Goal: Task Accomplishment & Management: Complete application form

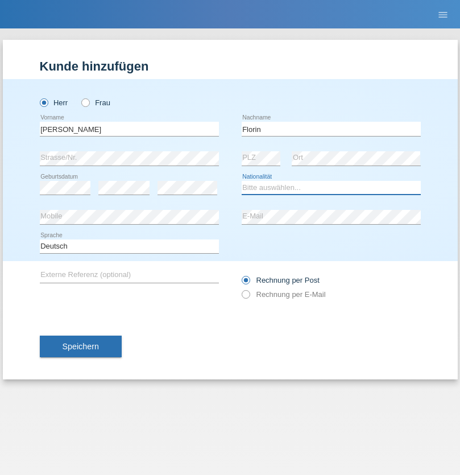
select select "RO"
select select "C"
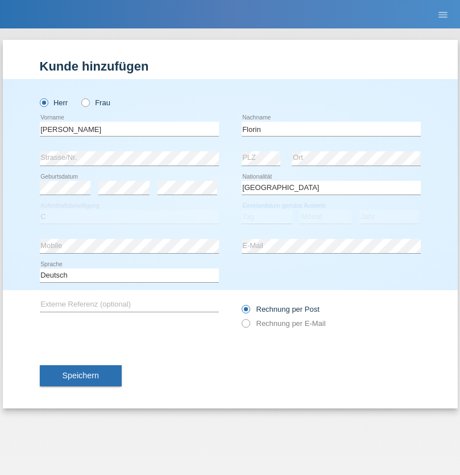
select select "29"
select select "02"
select select "2021"
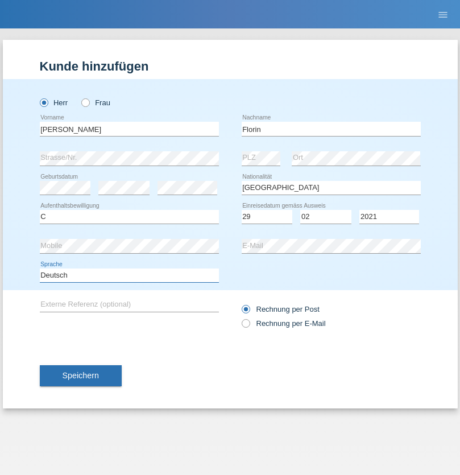
select select "en"
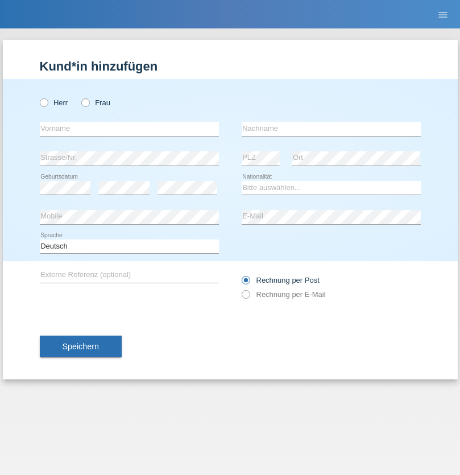
radio input "true"
click at [129, 128] on input "text" at bounding box center [129, 129] width 179 height 14
type input "[PERSON_NAME]"
click at [331, 128] on input "text" at bounding box center [331, 129] width 179 height 14
type input "Krebs"
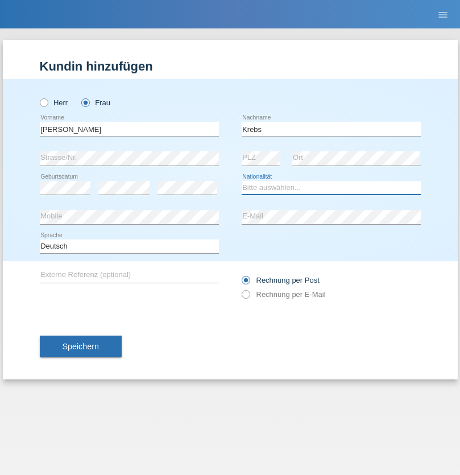
select select "CH"
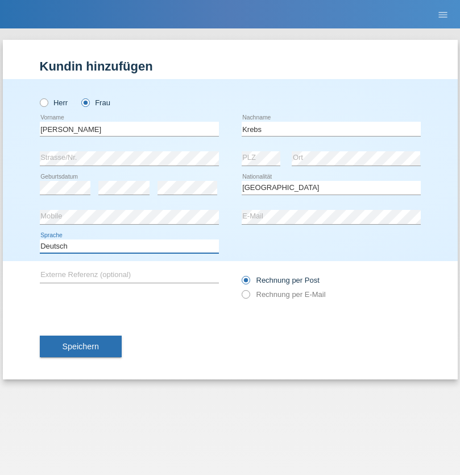
select select "en"
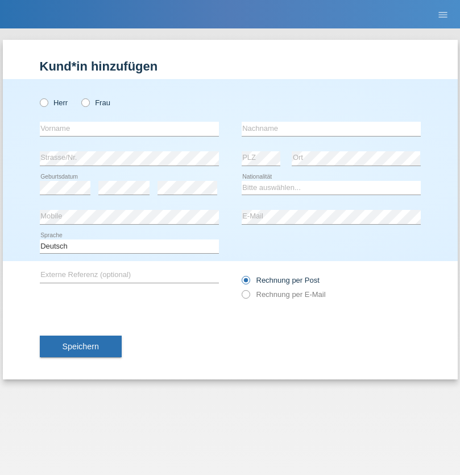
radio input "true"
click at [129, 128] on input "text" at bounding box center [129, 129] width 179 height 14
type input "Qovanaj"
click at [331, 128] on input "text" at bounding box center [331, 129] width 179 height 14
type input "Shaban"
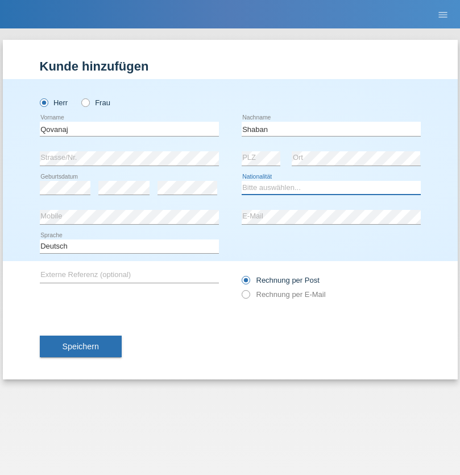
select select "CH"
radio input "true"
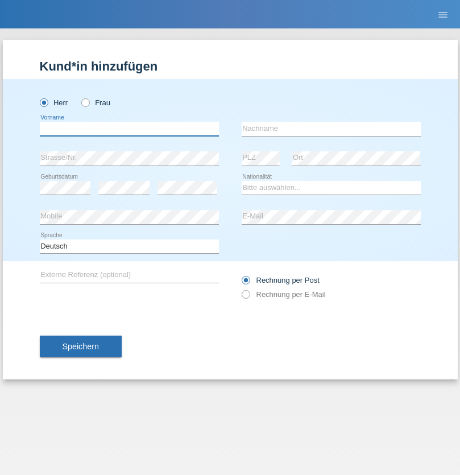
click at [129, 128] on input "text" at bounding box center [129, 129] width 179 height 14
type input "Benal"
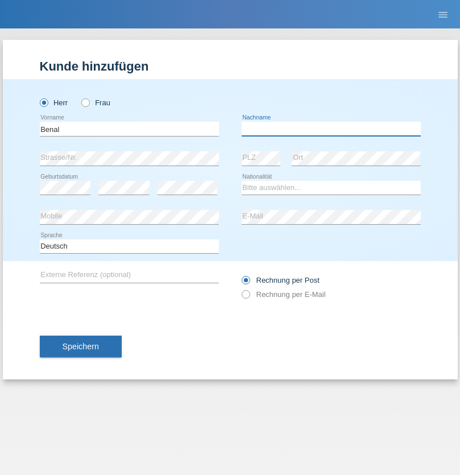
click at [331, 128] on input "text" at bounding box center [331, 129] width 179 height 14
type input "Marchon"
select select "CH"
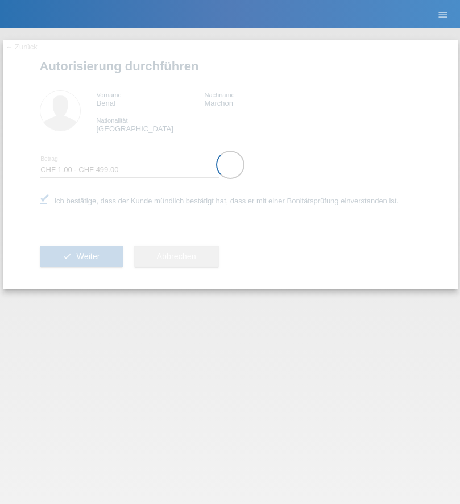
select select "1"
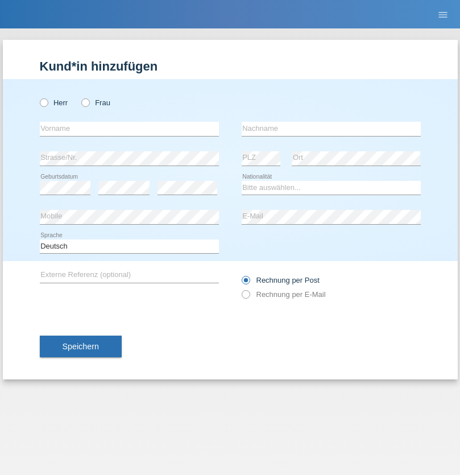
radio input "true"
click at [129, 128] on input "text" at bounding box center [129, 129] width 179 height 14
type input "jennifer"
click at [331, 128] on input "text" at bounding box center [331, 129] width 179 height 14
type input "löffel"
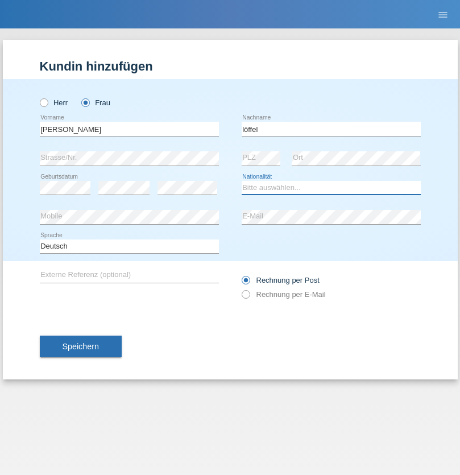
select select "CH"
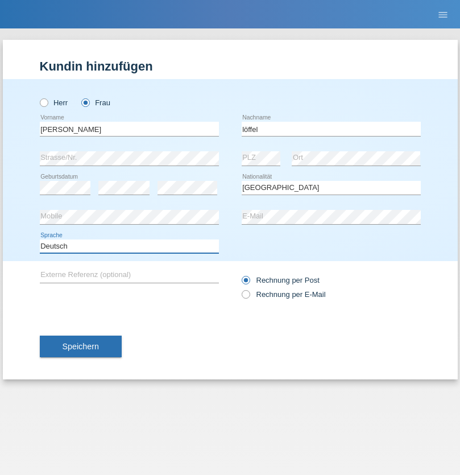
select select "en"
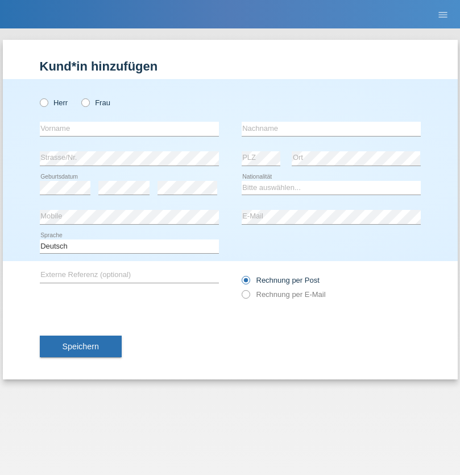
radio input "true"
click at [129, 128] on input "text" at bounding box center [129, 129] width 179 height 14
type input "Matusa"
click at [331, 128] on input "text" at bounding box center [331, 129] width 179 height 14
type input "Marian valentin"
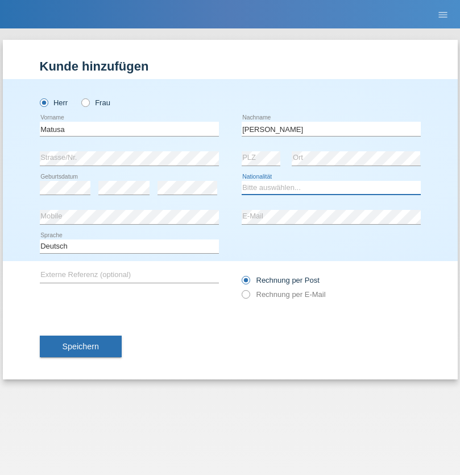
select select "RO"
select select "C"
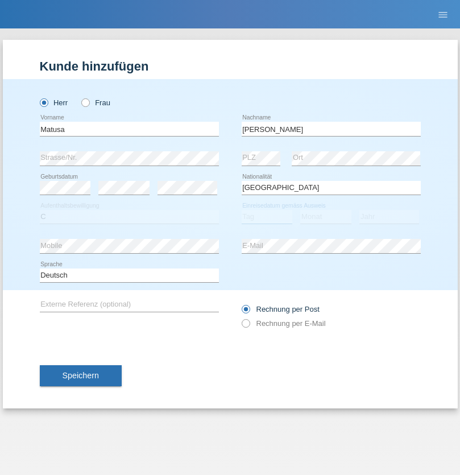
select select "01"
select select "06"
select select "2016"
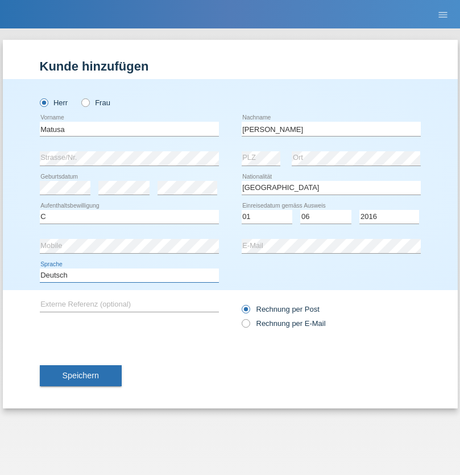
select select "en"
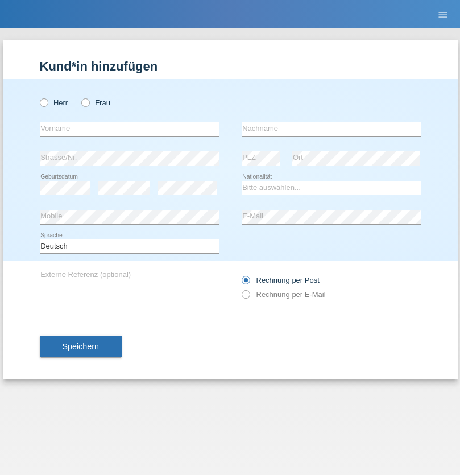
radio input "true"
click at [129, 128] on input "text" at bounding box center [129, 129] width 179 height 14
type input "[PERSON_NAME]"
click at [331, 128] on input "text" at bounding box center [331, 129] width 179 height 14
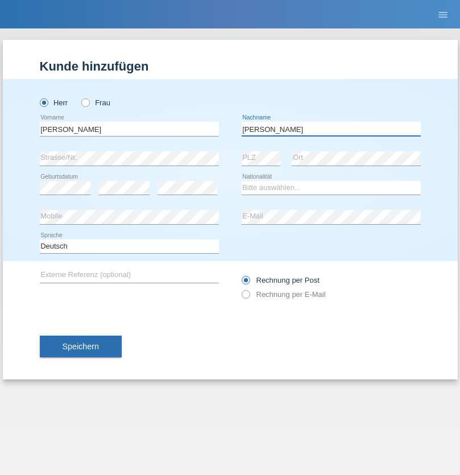
type input "[PERSON_NAME]"
select select "CH"
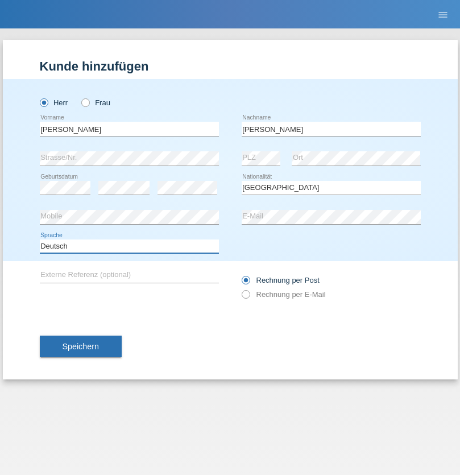
select select "en"
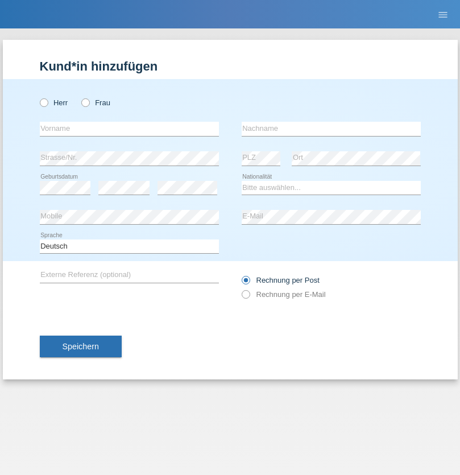
radio input "true"
click at [129, 128] on input "text" at bounding box center [129, 129] width 179 height 14
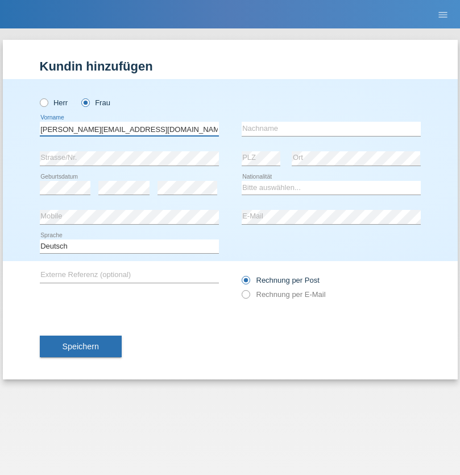
type input "Jasmine.hylaj@gmail.com"
click at [331, 128] on input "text" at bounding box center [331, 129] width 179 height 14
type input "Hylaj"
select select "CH"
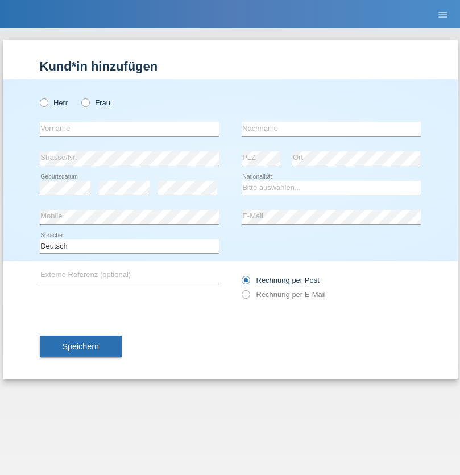
radio input "true"
click at [129, 128] on input "text" at bounding box center [129, 129] width 179 height 14
type input "luka"
click at [331, 128] on input "text" at bounding box center [331, 129] width 179 height 14
type input "kocic"
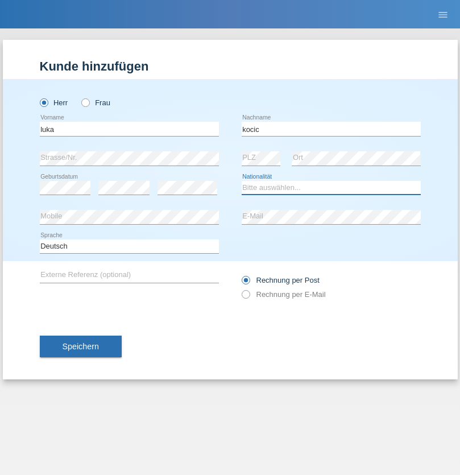
select select "RS"
select select "C"
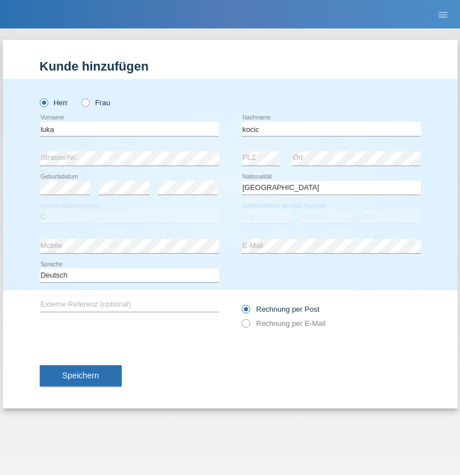
select select "21"
select select "04"
select select "1999"
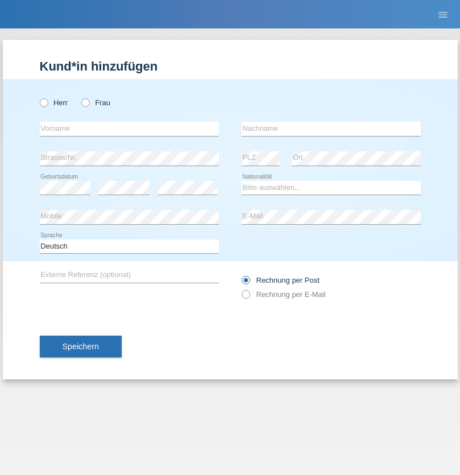
radio input "true"
click at [129, 128] on input "text" at bounding box center [129, 129] width 179 height 14
type input "Marian"
click at [331, 128] on input "text" at bounding box center [331, 129] width 179 height 14
type input "Matusa"
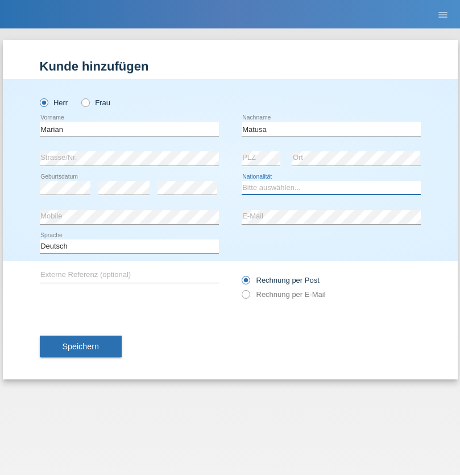
select select "RO"
select select "C"
select select "01"
select select "06"
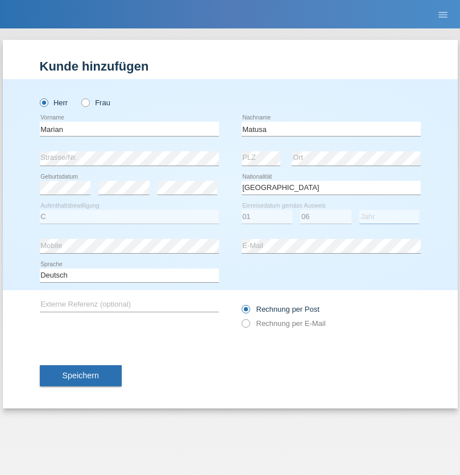
select select "2016"
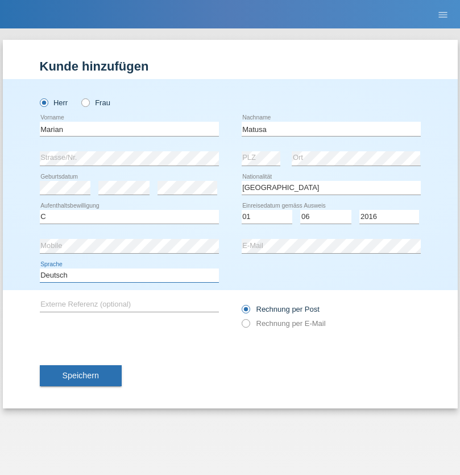
select select "en"
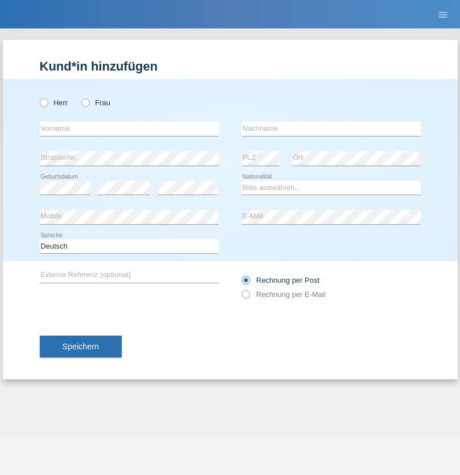
radio input "true"
click at [129, 128] on input "text" at bounding box center [129, 129] width 179 height 14
type input "[PERSON_NAME]"
click at [331, 128] on input "text" at bounding box center [331, 129] width 179 height 14
type input "Weinlein"
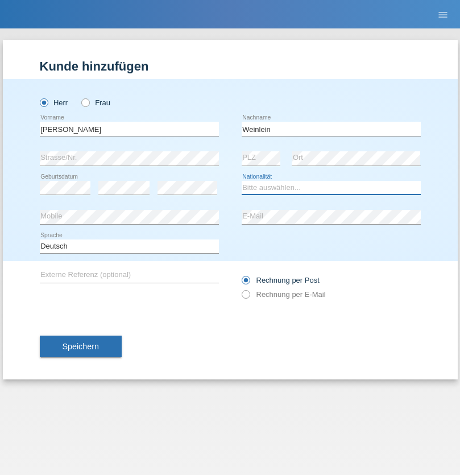
select select "CH"
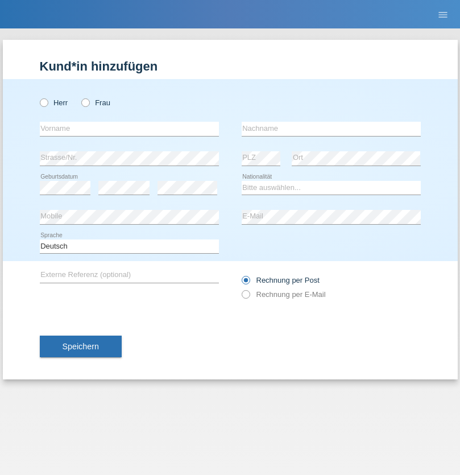
radio input "true"
click at [129, 128] on input "text" at bounding box center [129, 129] width 179 height 14
type input "Jashari lmeri"
click at [331, 128] on input "text" at bounding box center [331, 129] width 179 height 14
type input "Rabije"
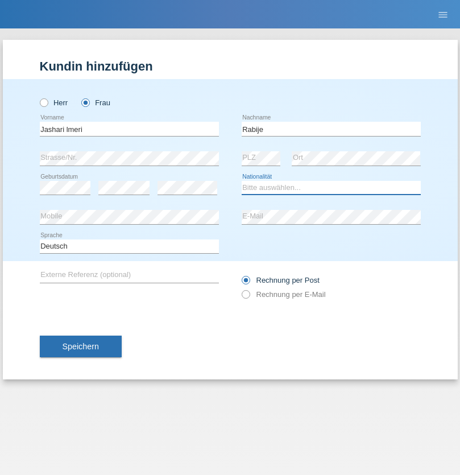
select select "CH"
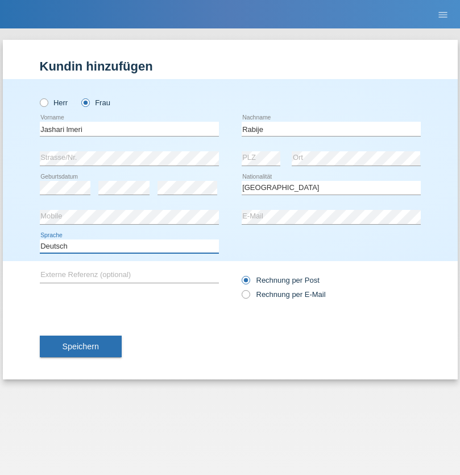
select select "en"
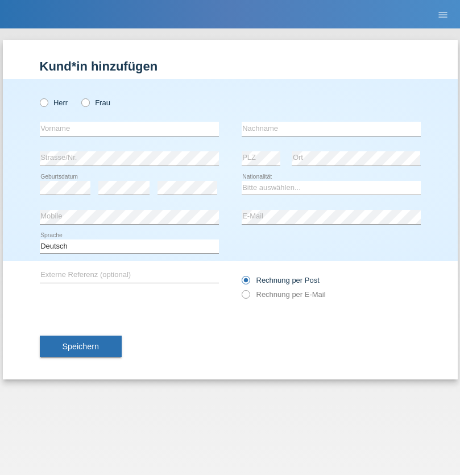
radio input "true"
click at [129, 128] on input "text" at bounding box center [129, 129] width 179 height 14
type input "firat"
click at [331, 128] on input "text" at bounding box center [331, 129] width 179 height 14
type input "kara"
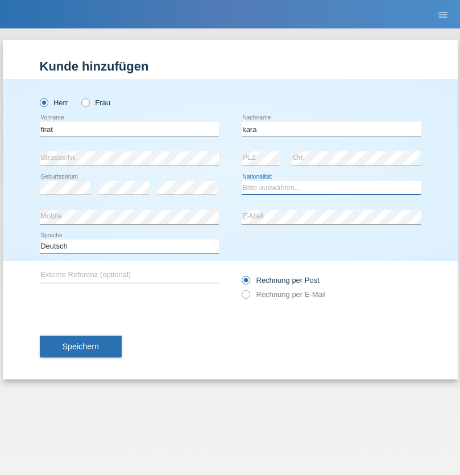
select select "CH"
radio input "true"
click at [129, 128] on input "text" at bounding box center [129, 129] width 179 height 14
type input "Gigov"
click at [331, 128] on input "text" at bounding box center [331, 129] width 179 height 14
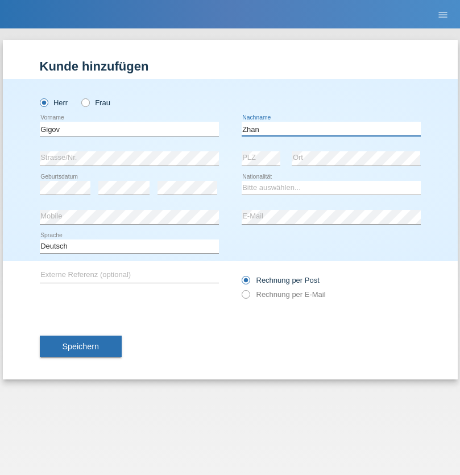
type input "Zhan"
select select "BG"
select select "C"
select select "23"
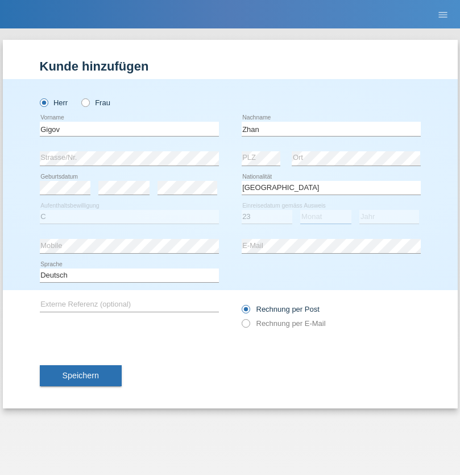
select select "10"
select select "2021"
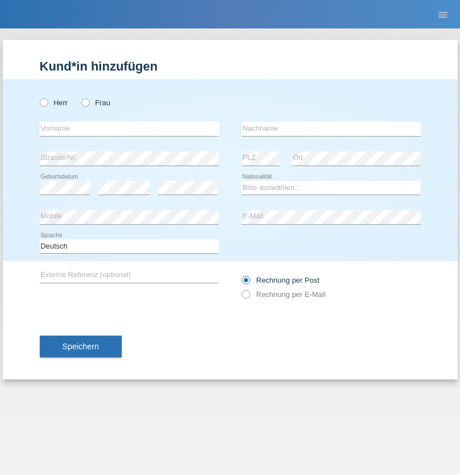
radio input "true"
click at [129, 128] on input "text" at bounding box center [129, 129] width 179 height 14
type input "Amand"
click at [331, 128] on input "text" at bounding box center [331, 129] width 179 height 14
type input "Pires"
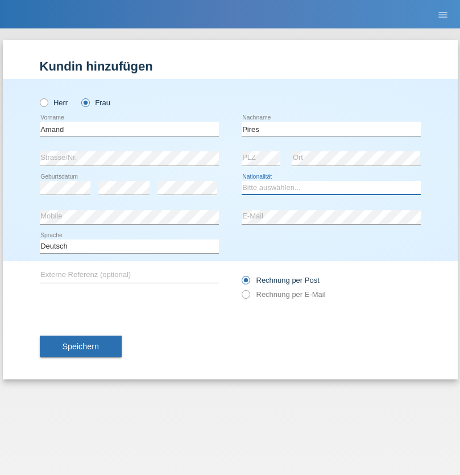
select select "CH"
radio input "true"
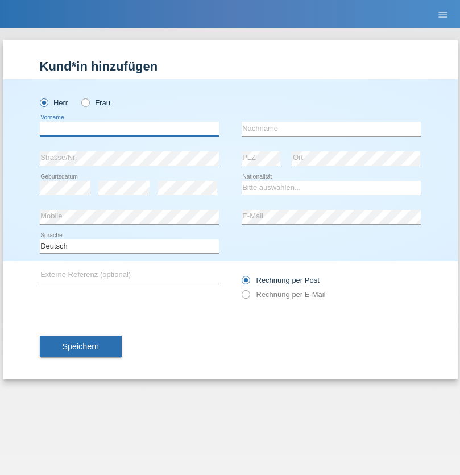
click at [129, 128] on input "text" at bounding box center [129, 129] width 179 height 14
type input "Anwar"
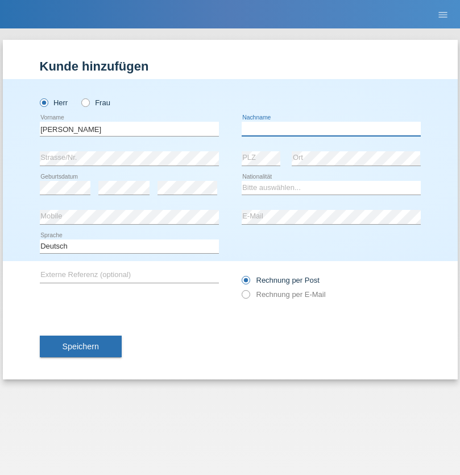
click at [331, 128] on input "text" at bounding box center [331, 129] width 179 height 14
type input "Saidi"
select select "CH"
radio input "true"
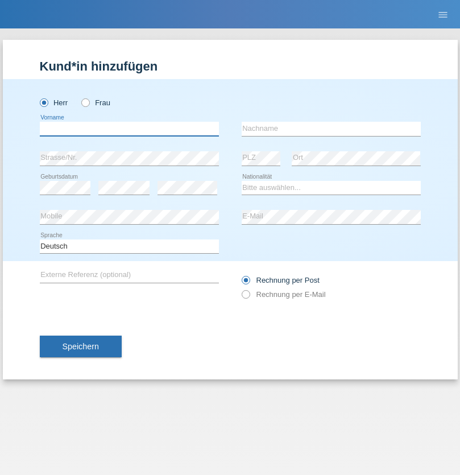
click at [129, 128] on input "text" at bounding box center [129, 129] width 179 height 14
type input "[PERSON_NAME]"
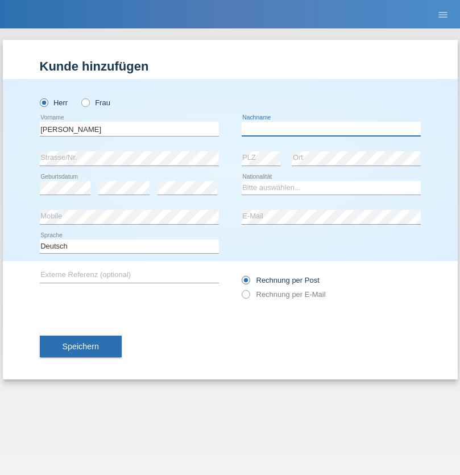
click at [331, 128] on input "text" at bounding box center [331, 129] width 179 height 14
type input "[PERSON_NAME]"
select select "PT"
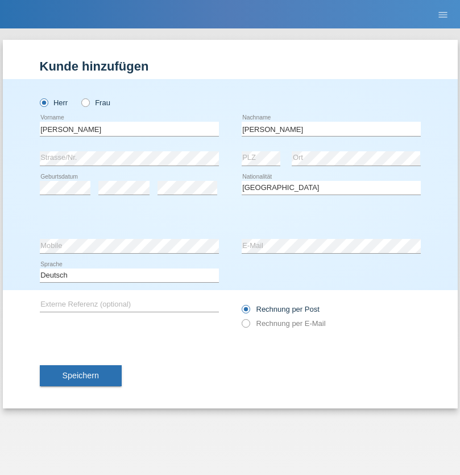
select select "C"
select select "23"
select select "08"
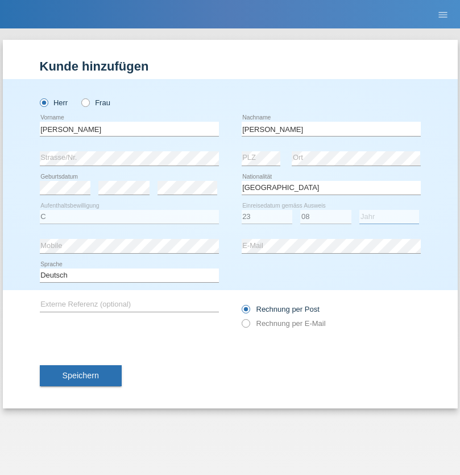
select select "2021"
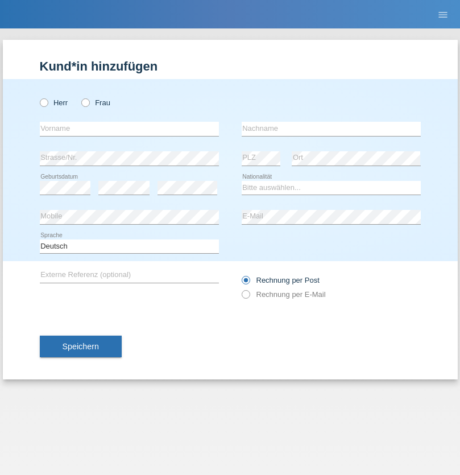
radio input "true"
click at [129, 128] on input "text" at bounding box center [129, 129] width 179 height 14
type input "[PERSON_NAME]"
click at [331, 128] on input "text" at bounding box center [331, 129] width 179 height 14
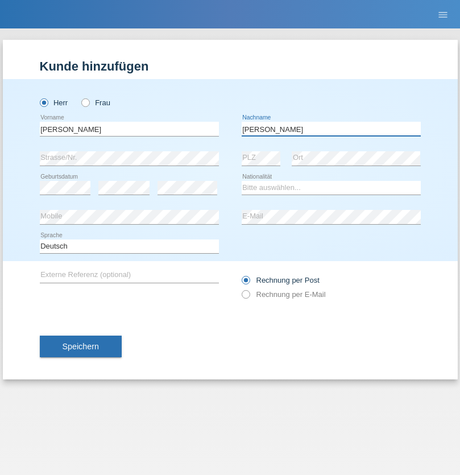
type input "[PERSON_NAME]"
select select "CH"
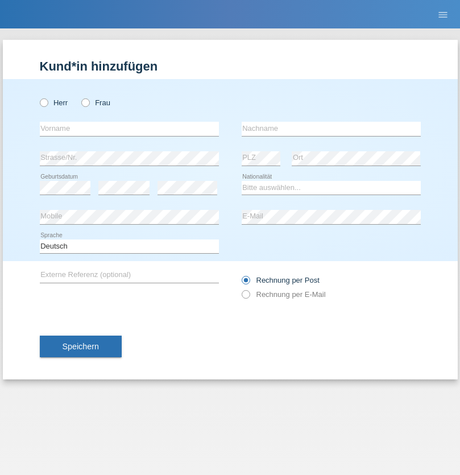
radio input "true"
click at [129, 128] on input "text" at bounding box center [129, 129] width 179 height 14
type input "Szilvia"
click at [331, 128] on input "text" at bounding box center [331, 129] width 179 height 14
type input "Olakh"
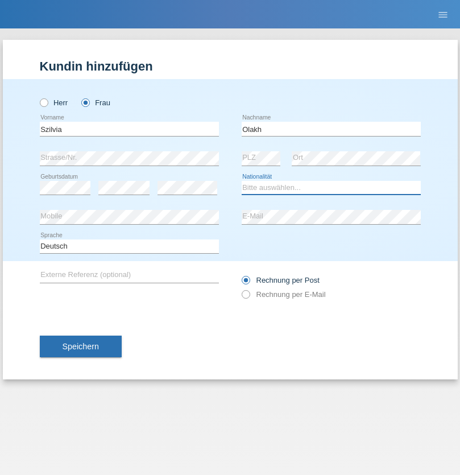
select select "UA"
select select "C"
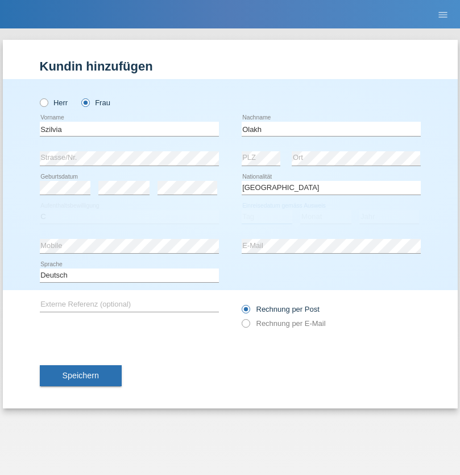
select select "16"
select select "09"
select select "2021"
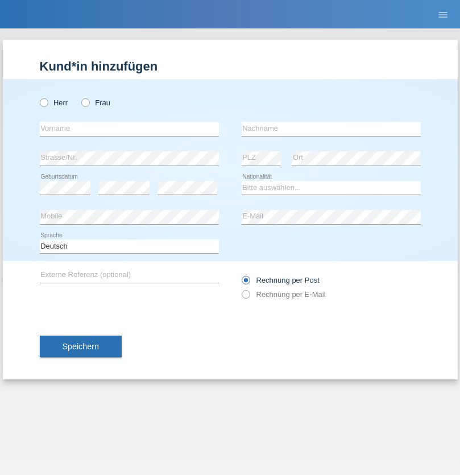
radio input "true"
click at [129, 128] on input "text" at bounding box center [129, 129] width 179 height 14
type input "Asrit"
click at [331, 128] on input "text" at bounding box center [331, 129] width 179 height 14
type input "Kupa"
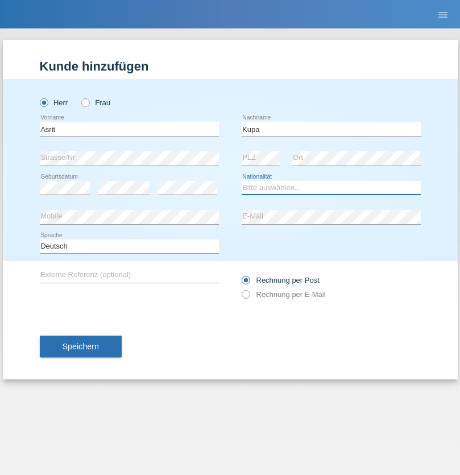
select select "MK"
select select "C"
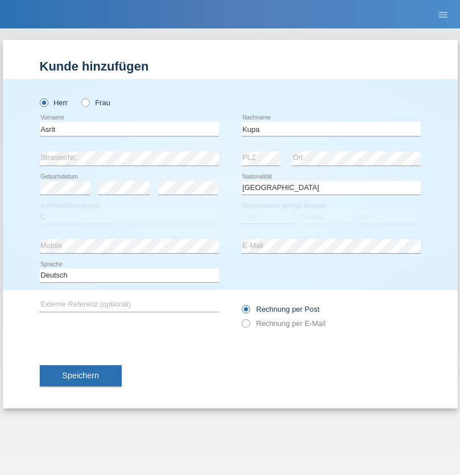
select select "27"
select select "05"
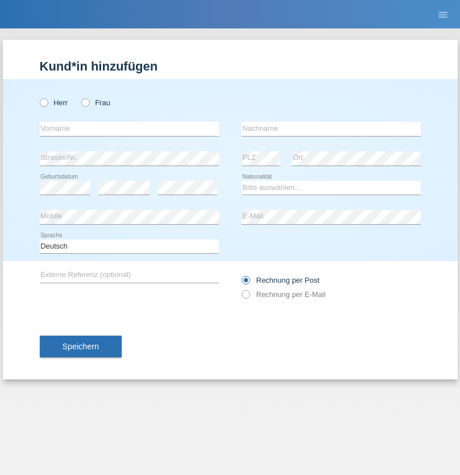
radio input "true"
click at [129, 128] on input "text" at bounding box center [129, 129] width 179 height 14
type input "Ibrahim"
click at [331, 128] on input "text" at bounding box center [331, 129] width 179 height 14
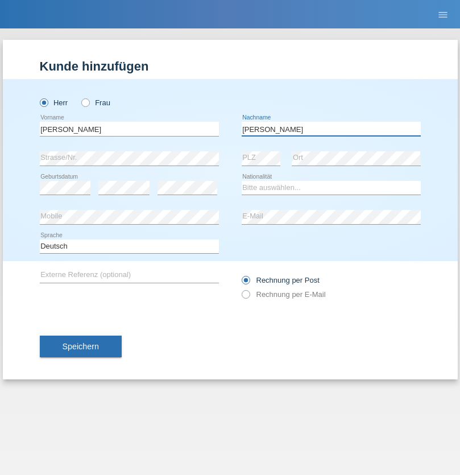
type input "Abbas"
select select "SY"
select select "C"
select select "16"
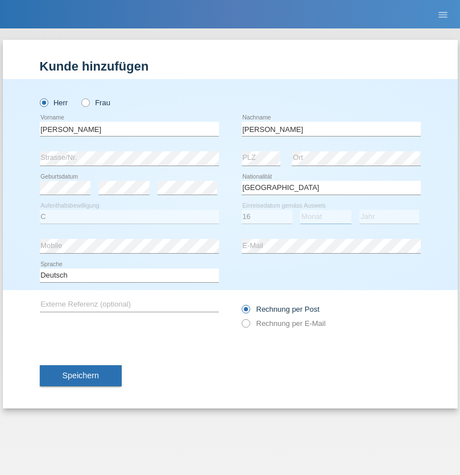
select select "09"
select select "2021"
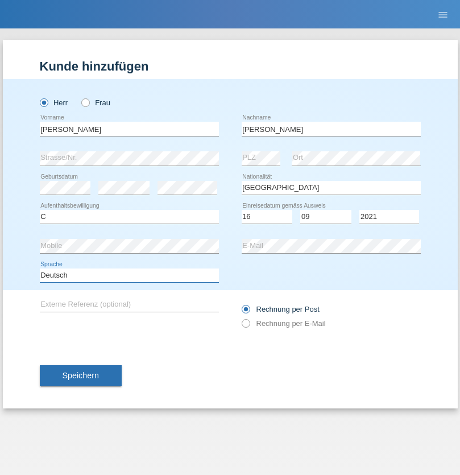
select select "en"
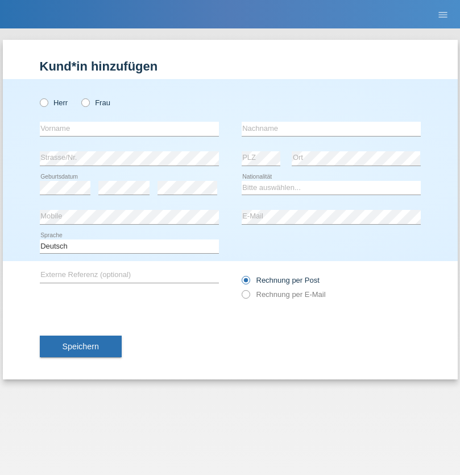
radio input "true"
select select "CH"
radio input "true"
click at [129, 128] on input "text" at bounding box center [129, 129] width 179 height 14
type input "Katarina"
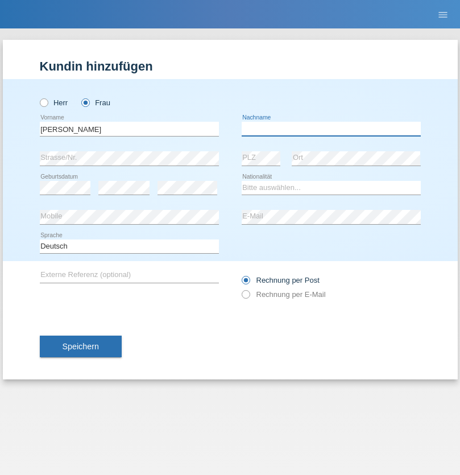
click at [331, 128] on input "text" at bounding box center [331, 129] width 179 height 14
type input "Bacic"
select select "CH"
